Goal: Task Accomplishment & Management: Manage account settings

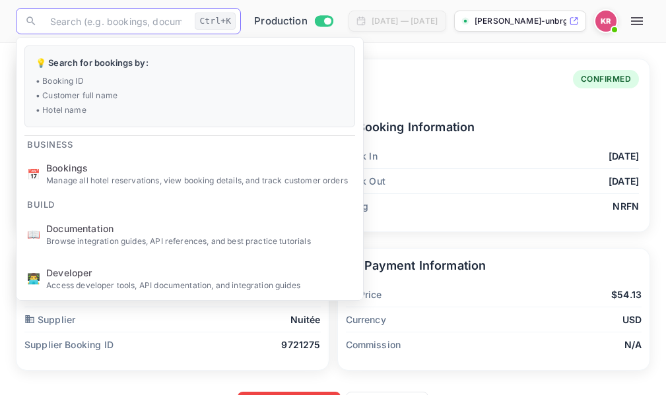
click at [74, 19] on input "text" at bounding box center [115, 21] width 147 height 26
type input "HN-ZPecVu"
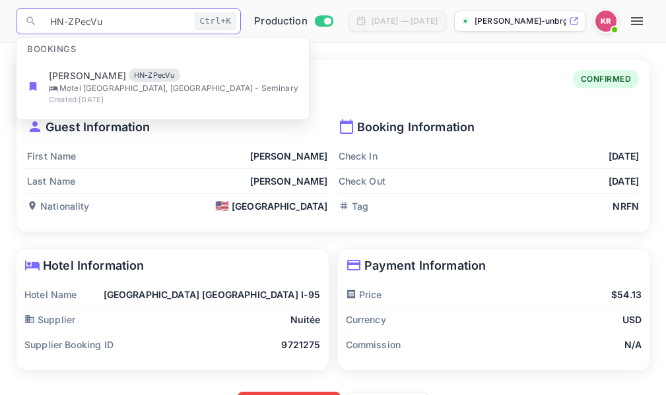
click at [49, 17] on input "HN-ZPecVu" at bounding box center [115, 21] width 147 height 26
click at [114, 20] on input "HN-ZPecVu" at bounding box center [115, 21] width 147 height 26
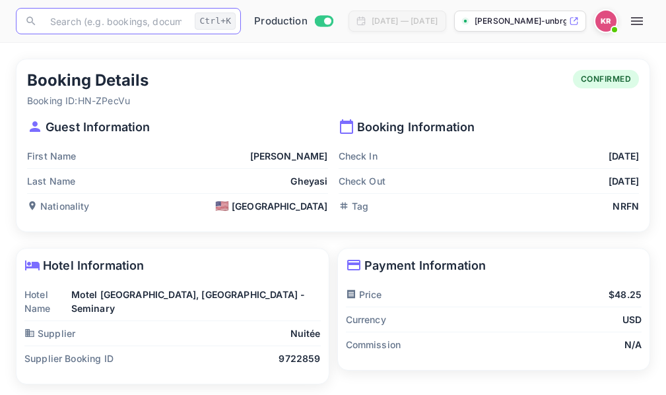
click at [643, 24] on icon "button" at bounding box center [637, 21] width 12 height 8
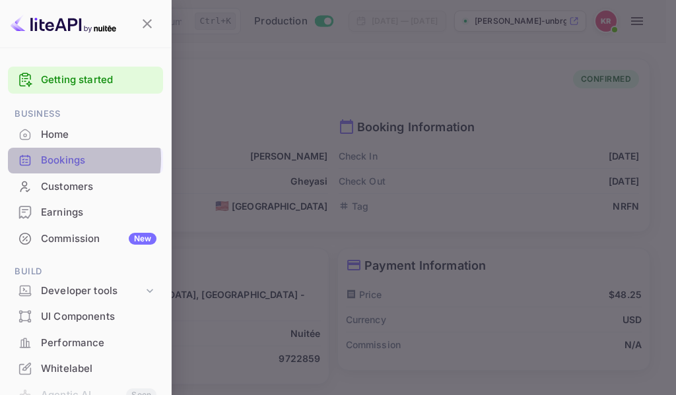
click at [58, 159] on div "Bookings" at bounding box center [98, 160] width 115 height 15
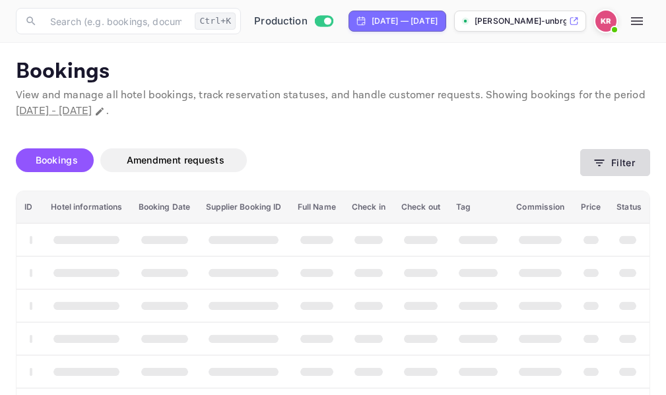
click at [596, 163] on icon "button" at bounding box center [598, 162] width 13 height 13
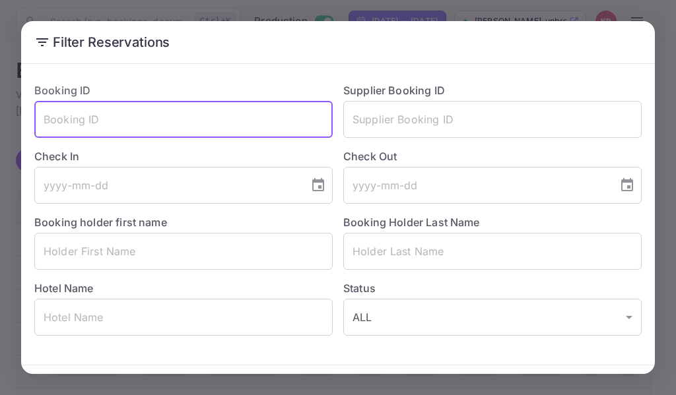
click at [51, 119] on input "text" at bounding box center [183, 119] width 298 height 37
paste input "HN-ZPecVu"
click at [46, 124] on input "HN-ZPecVu" at bounding box center [183, 119] width 298 height 37
click at [123, 132] on input "HN-ZPecVu" at bounding box center [183, 119] width 298 height 37
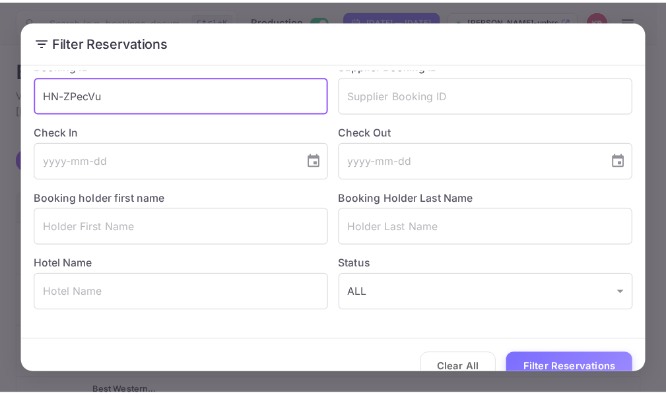
scroll to position [46, 0]
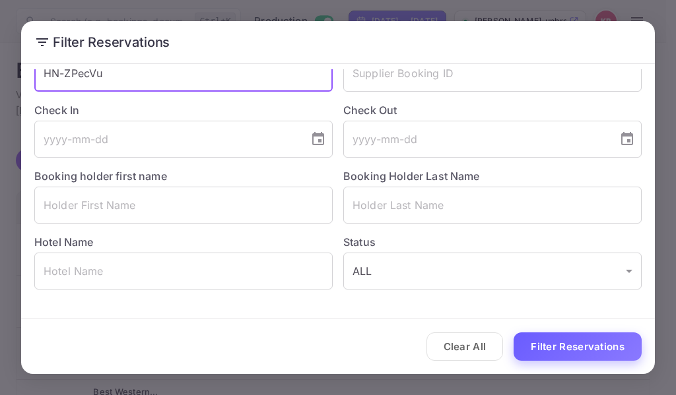
type input "HN-ZPecVu"
click at [535, 342] on button "Filter Reservations" at bounding box center [577, 346] width 128 height 28
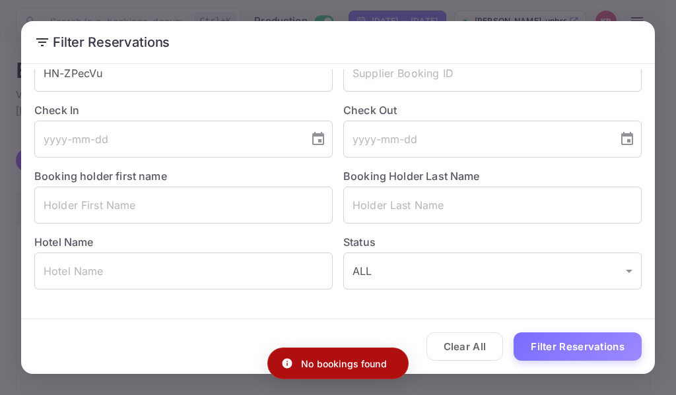
click at [546, 5] on div "Filter Reservations Booking ID HN-ZPecVu ​ Supplier Booking ID ​ Check In ​ Che…" at bounding box center [338, 197] width 676 height 395
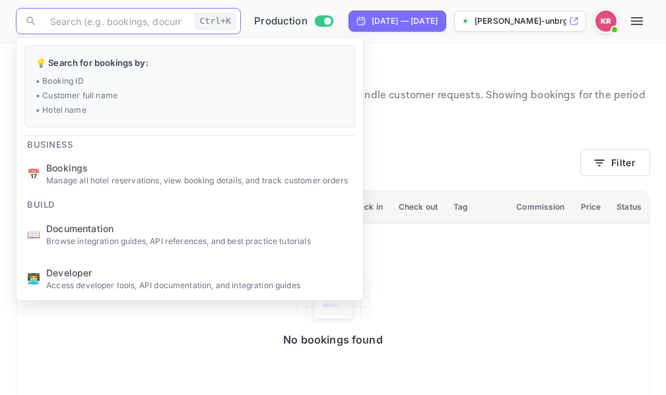
click at [53, 24] on input "text" at bounding box center [115, 21] width 147 height 26
paste input "HN-ZPecVu"
type input "HN-ZPecVu"
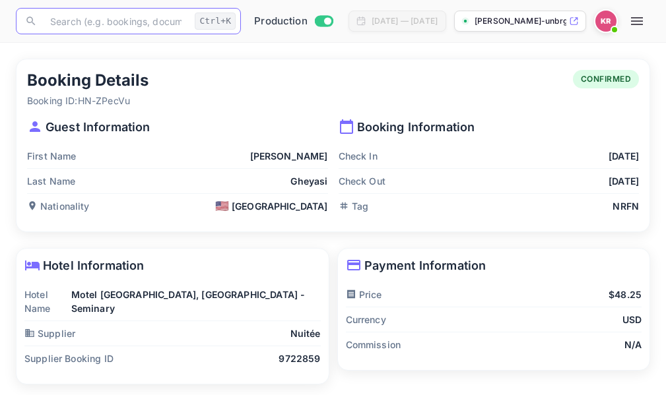
scroll to position [39, 0]
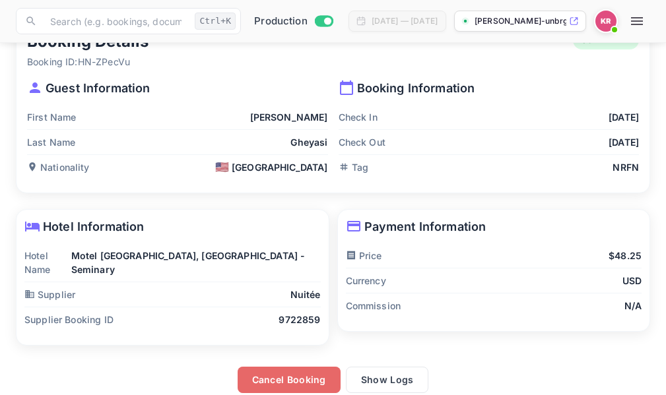
click at [297, 367] on button "Cancel Booking" at bounding box center [288, 380] width 103 height 26
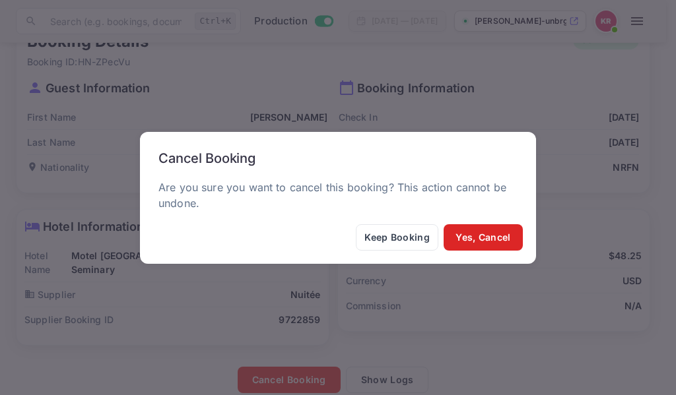
click at [489, 238] on button "Yes, Cancel" at bounding box center [482, 237] width 79 height 26
